Goal: Task Accomplishment & Management: Manage account settings

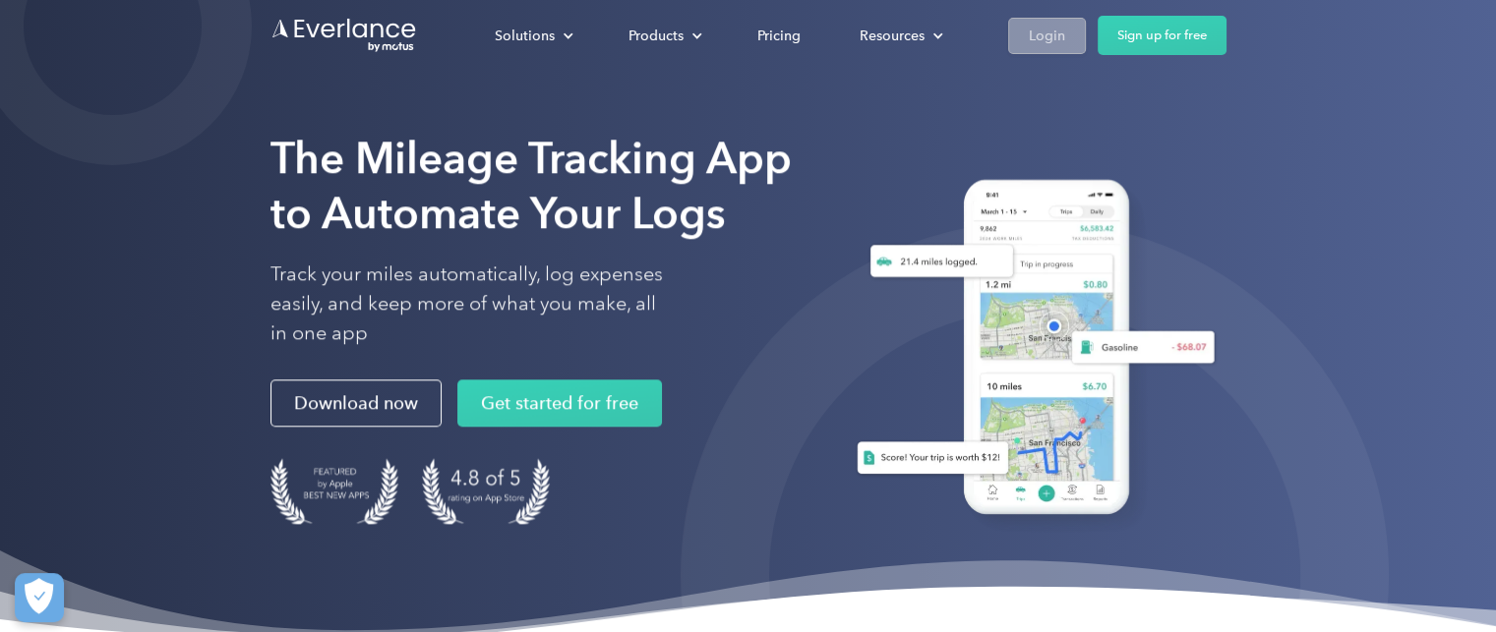
click at [1039, 30] on div "Login" at bounding box center [1047, 36] width 36 height 25
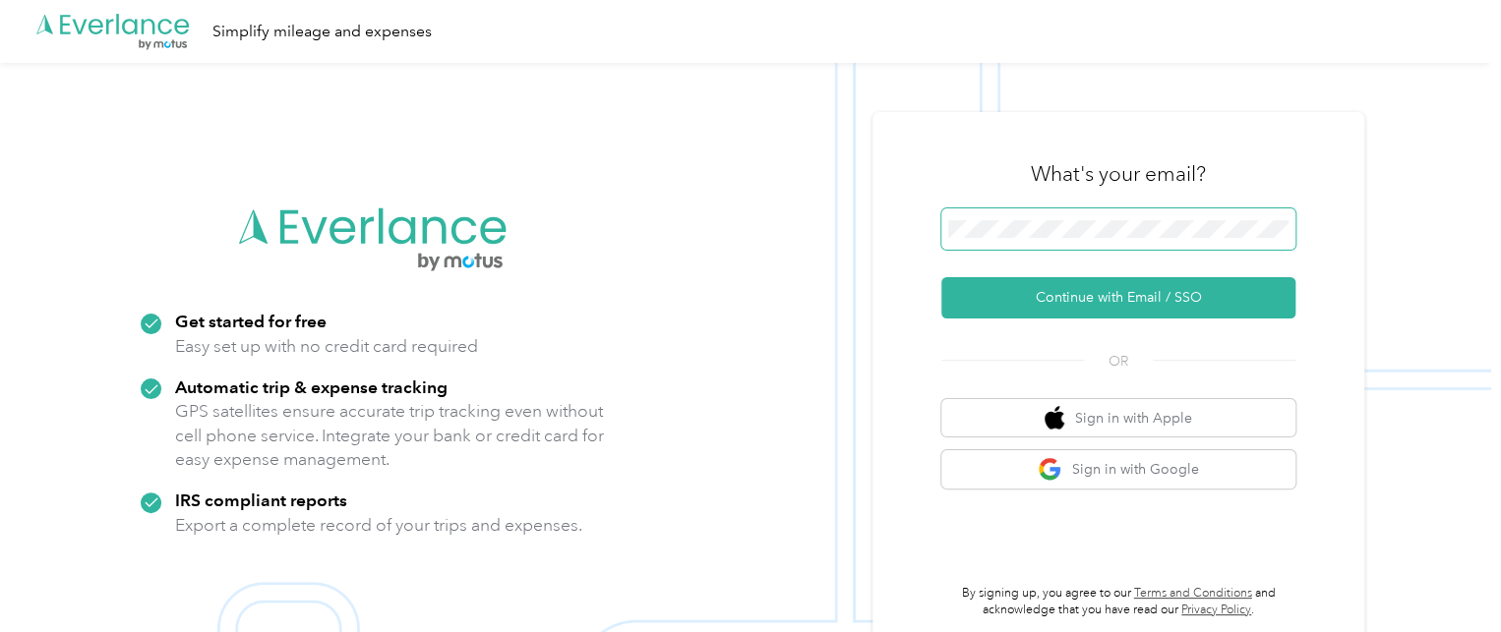
click at [1010, 217] on span at bounding box center [1118, 229] width 354 height 41
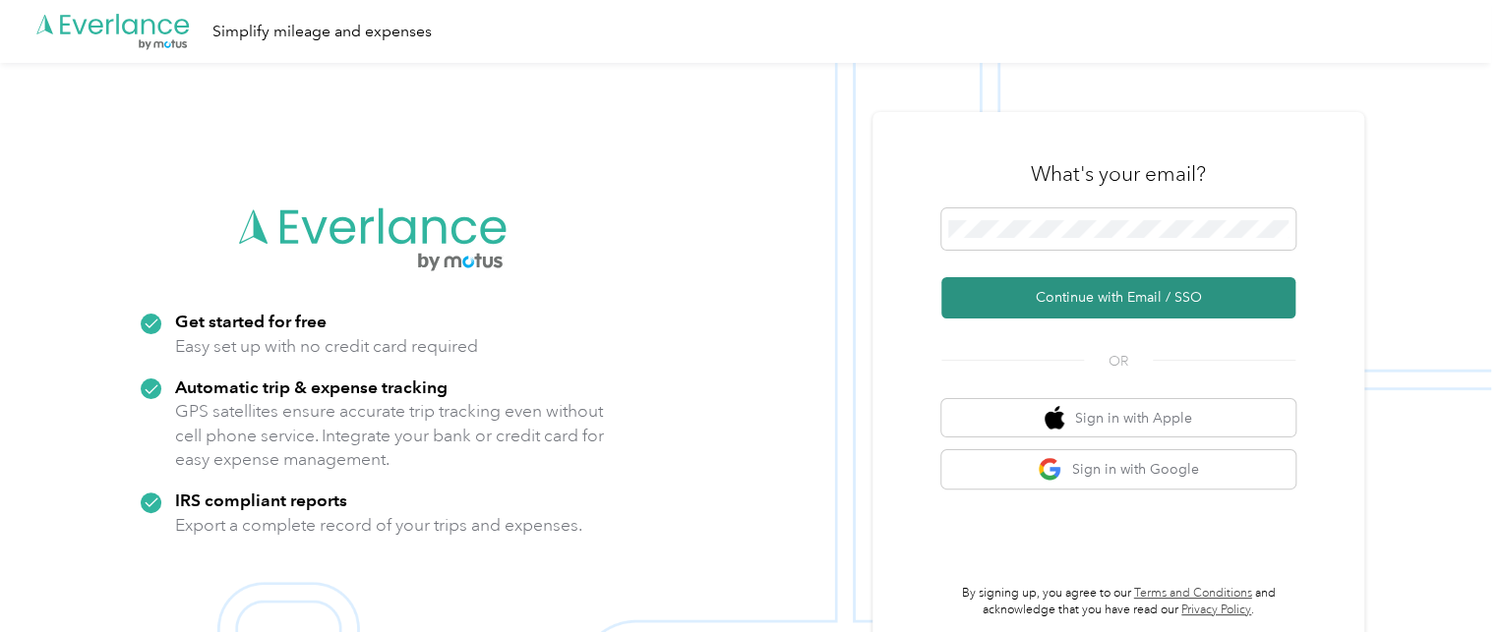
click at [1117, 286] on button "Continue with Email / SSO" at bounding box center [1118, 297] width 354 height 41
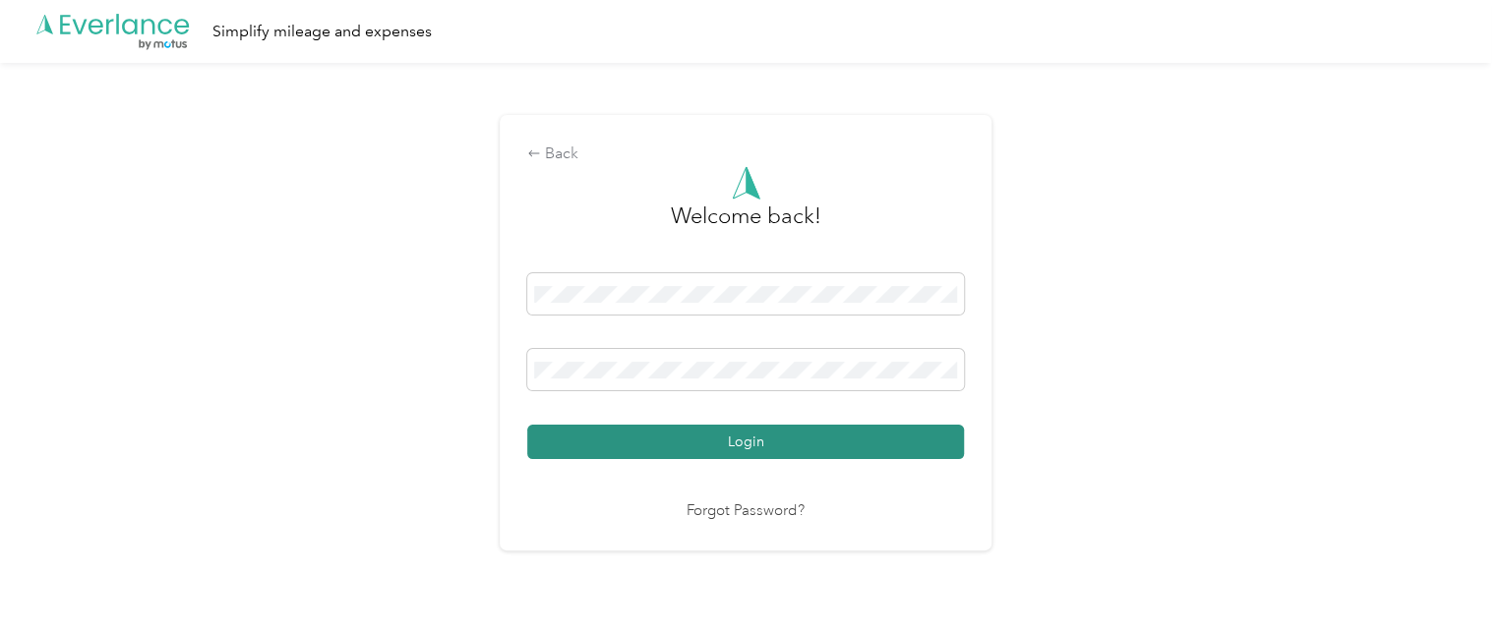
click at [745, 437] on button "Login" at bounding box center [745, 442] width 437 height 34
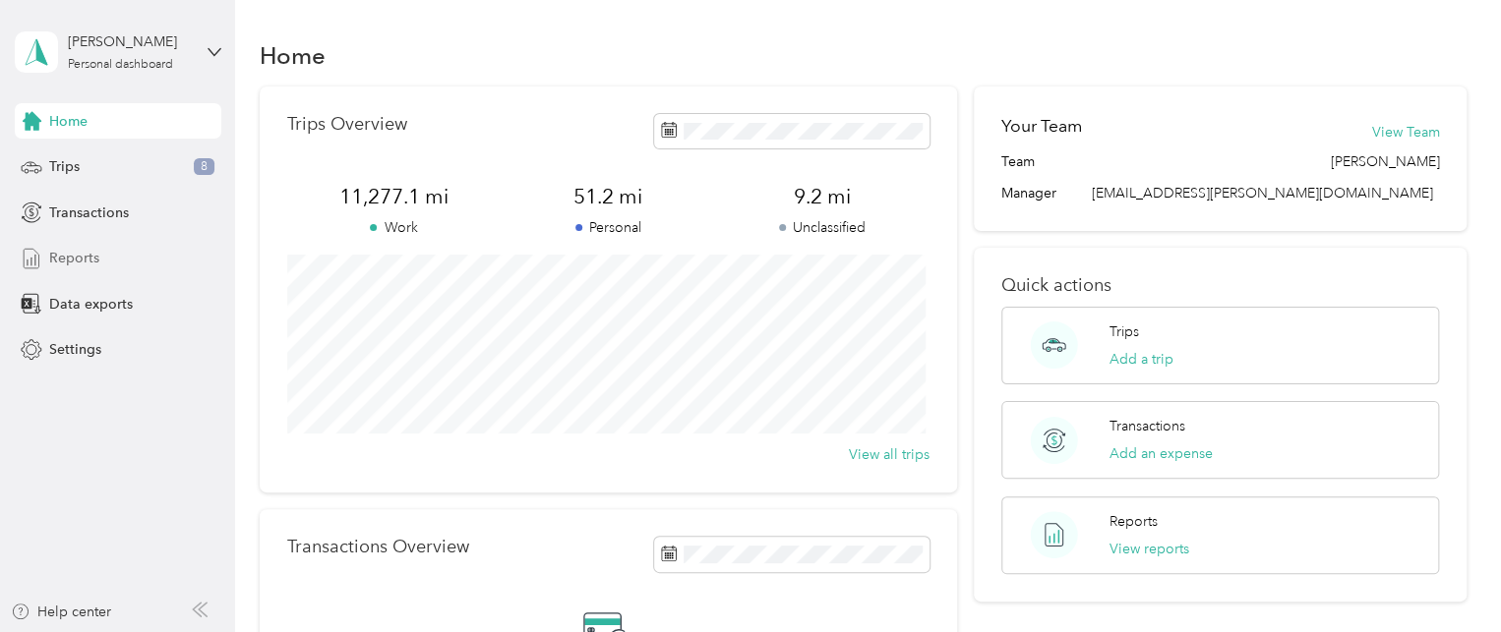
click at [83, 256] on span "Reports" at bounding box center [74, 258] width 50 height 21
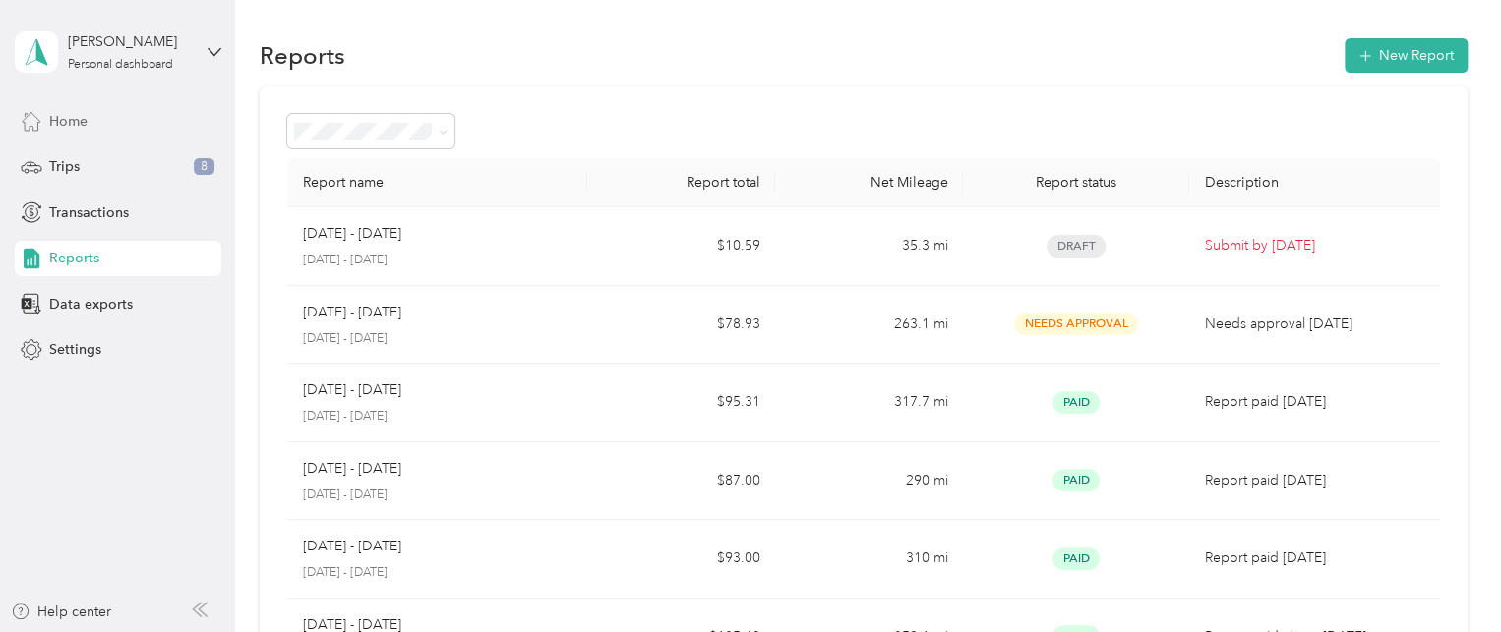
click at [73, 119] on span "Home" at bounding box center [68, 121] width 38 height 21
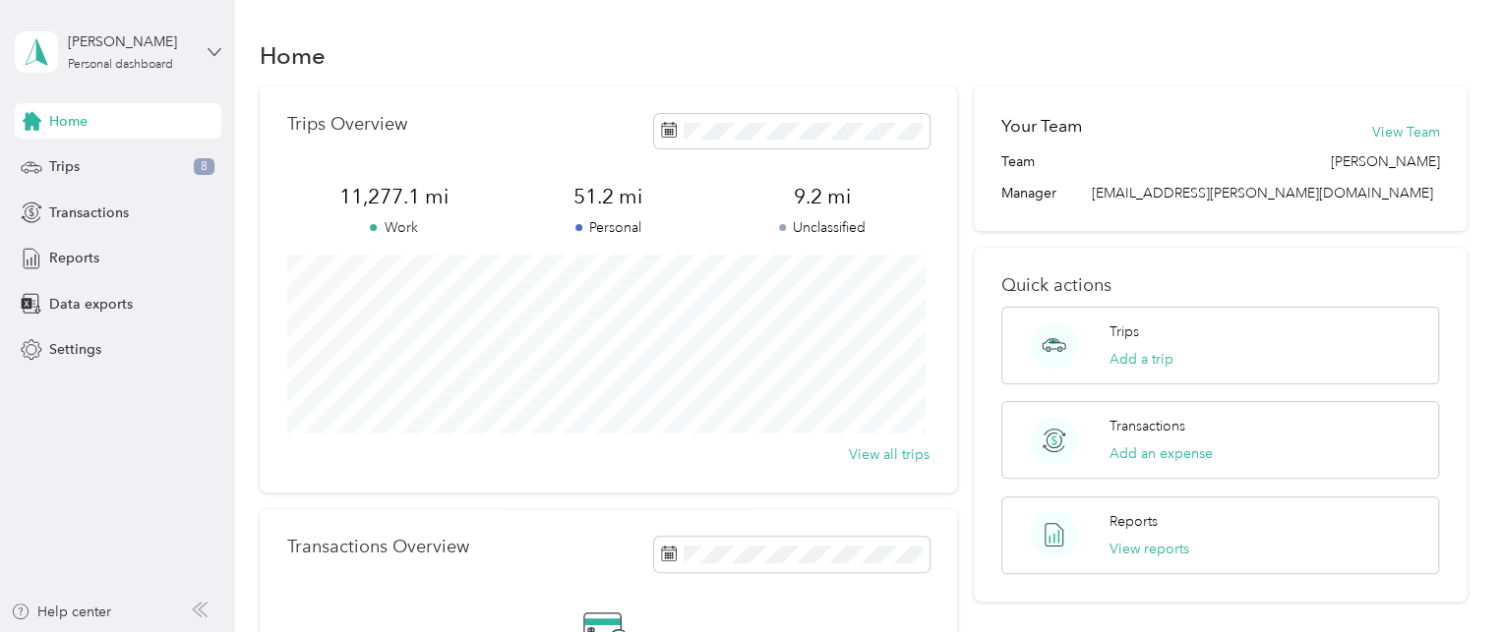
click at [209, 50] on icon at bounding box center [214, 51] width 12 height 7
click at [87, 156] on div "Log out" at bounding box center [69, 151] width 76 height 21
